Goal: Task Accomplishment & Management: Manage account settings

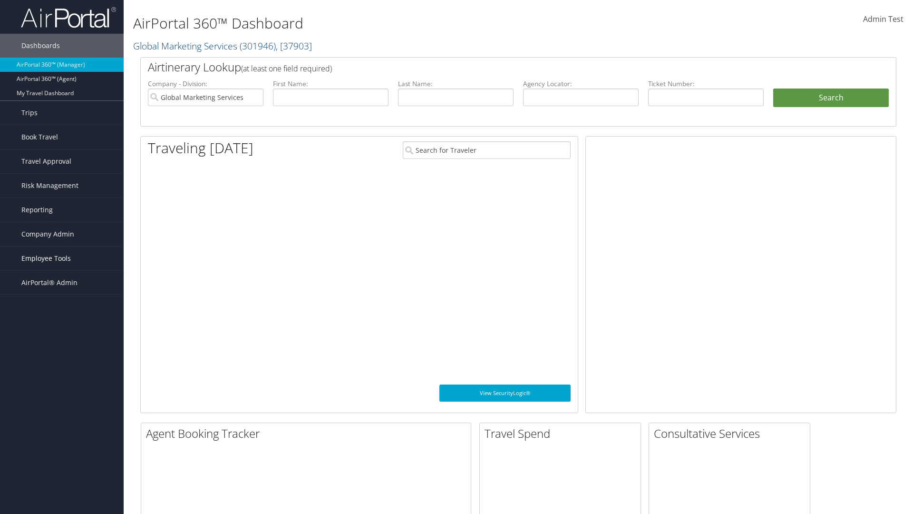
click at [62, 258] on span "Employee Tools" at bounding box center [45, 258] width 49 height 24
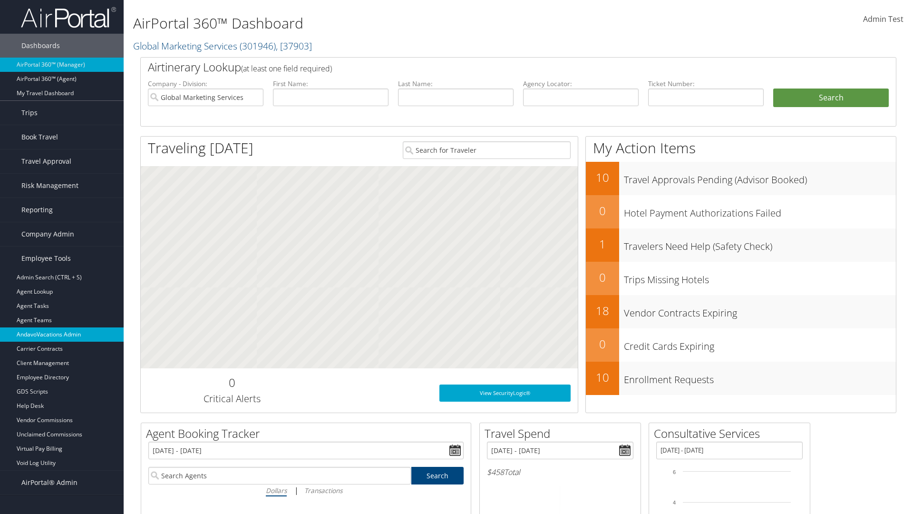
click at [62, 334] on link "AndavoVacations Admin" at bounding box center [62, 334] width 124 height 14
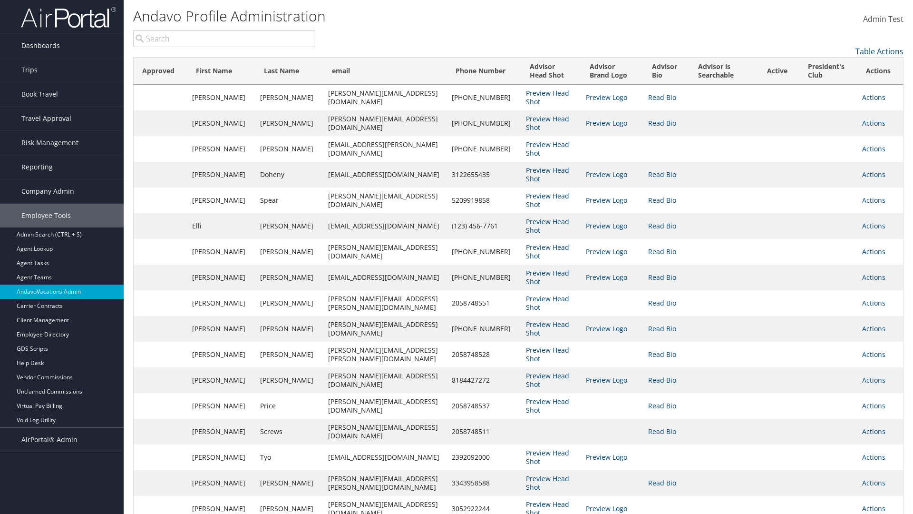
click at [872, 97] on link "Actions" at bounding box center [873, 97] width 23 height 9
click at [828, 127] on link "Edit" at bounding box center [829, 127] width 104 height 16
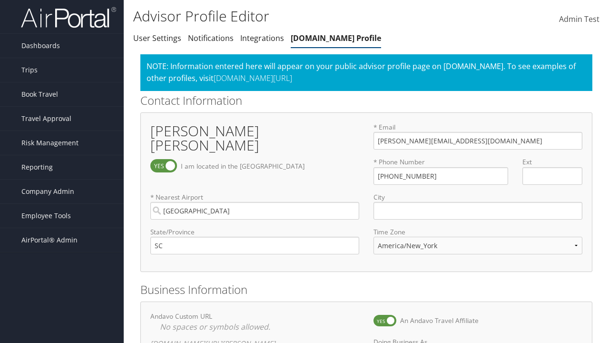
select select "153"
checkbox input "true"
